Goal: Task Accomplishment & Management: Use online tool/utility

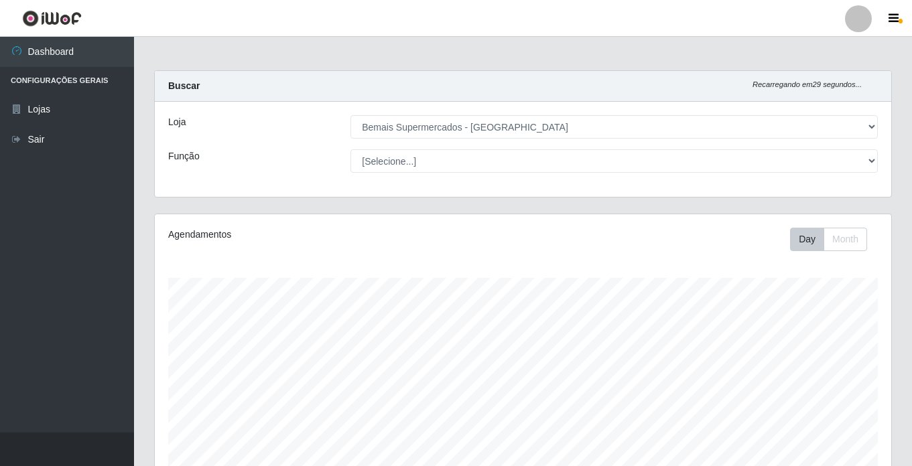
select select "250"
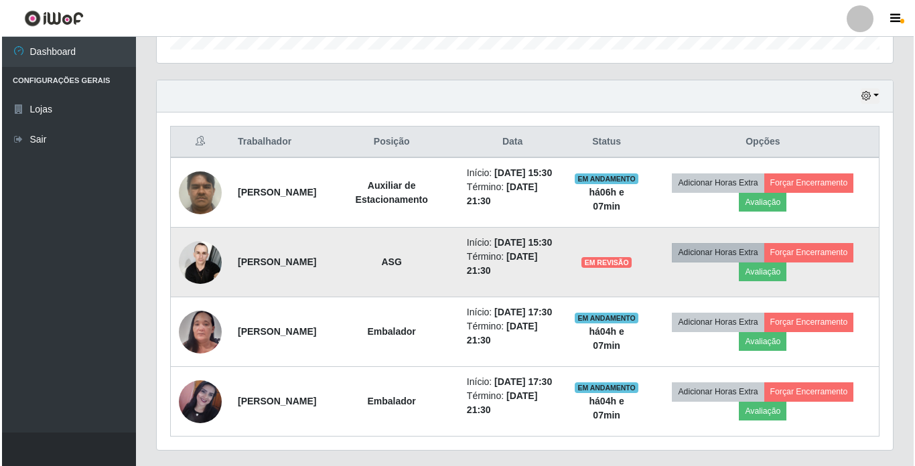
scroll to position [453, 0]
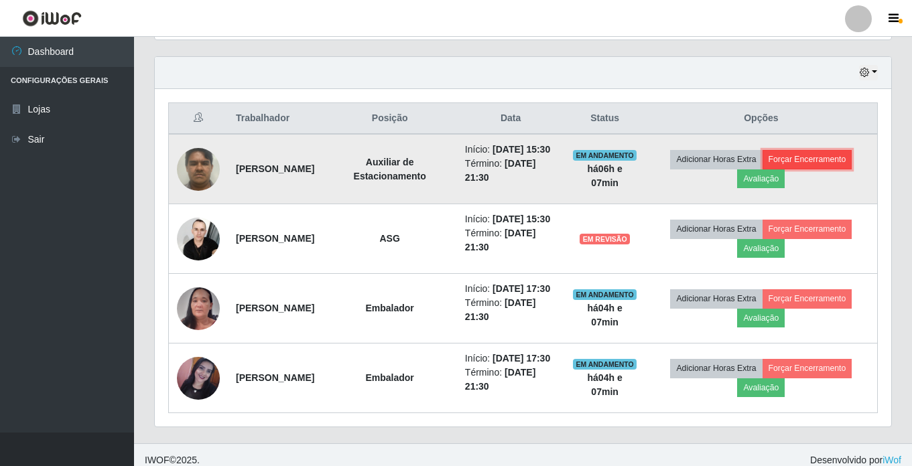
click at [842, 167] on button "Forçar Encerramento" at bounding box center [808, 159] width 90 height 19
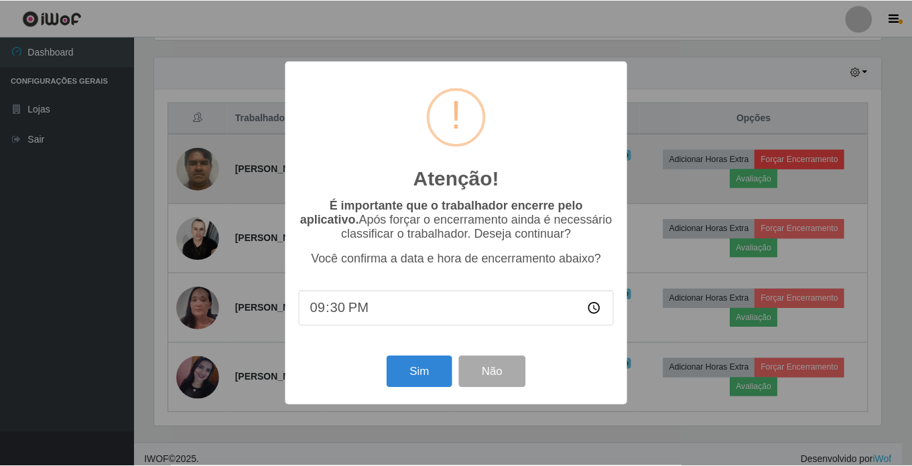
scroll to position [278, 730]
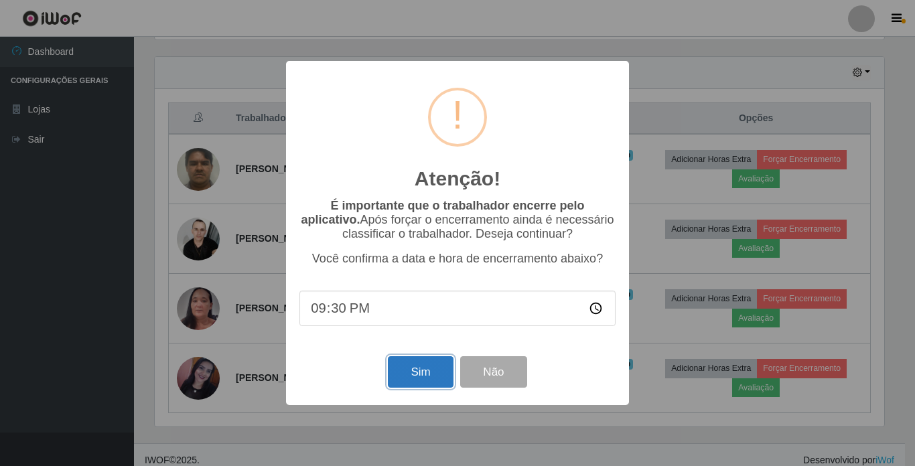
click at [428, 373] on button "Sim" at bounding box center [420, 371] width 65 height 31
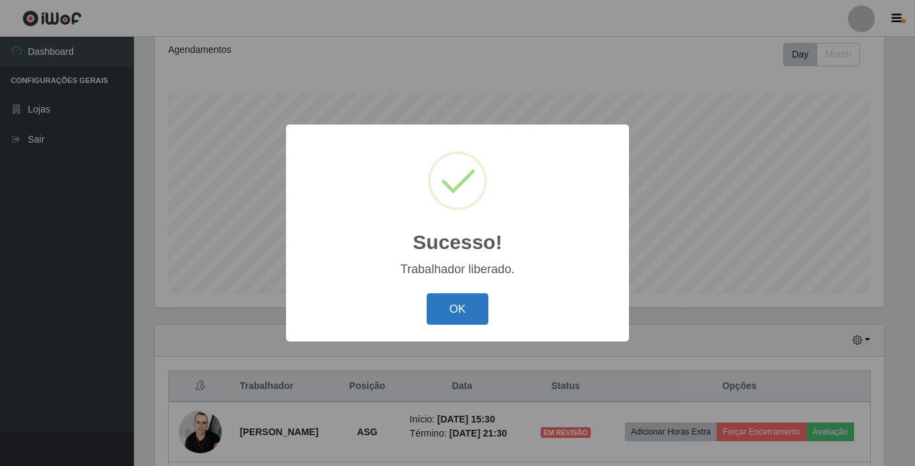
click at [468, 304] on button "OK" at bounding box center [458, 309] width 62 height 31
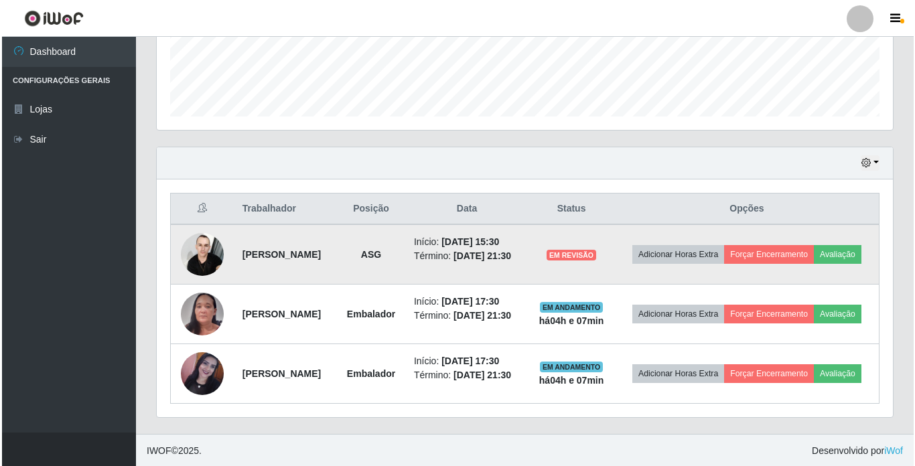
scroll to position [364, 0]
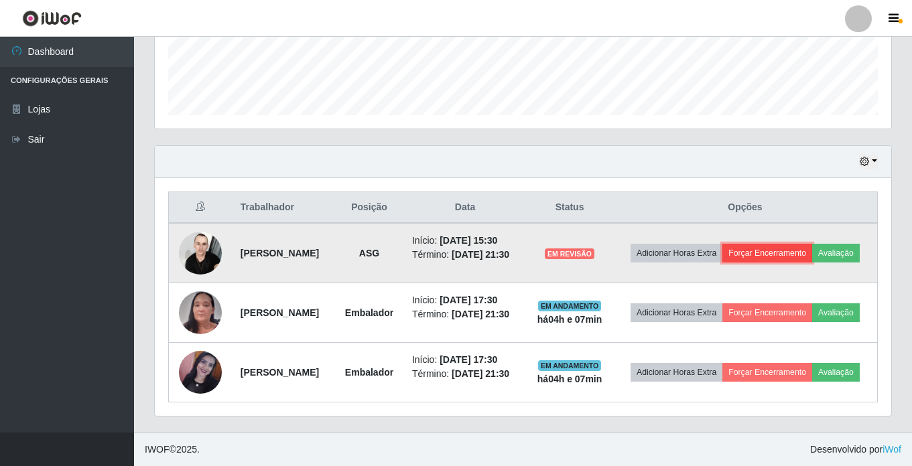
click at [771, 257] on button "Forçar Encerramento" at bounding box center [767, 253] width 90 height 19
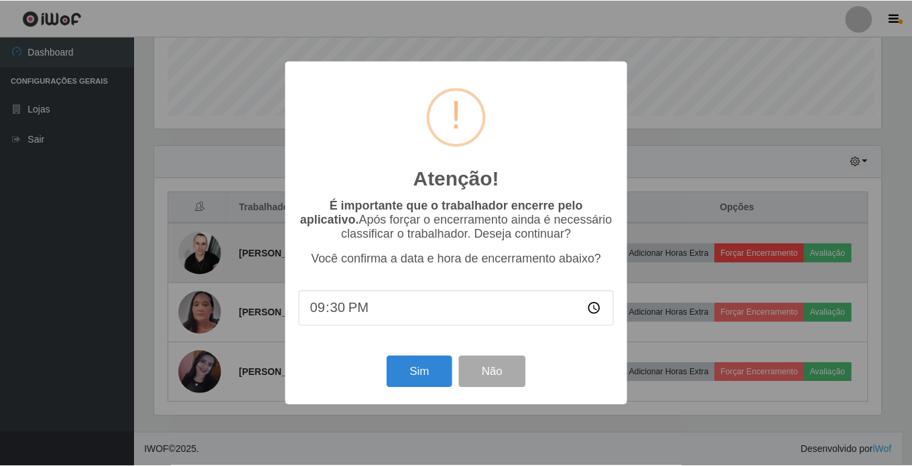
scroll to position [278, 730]
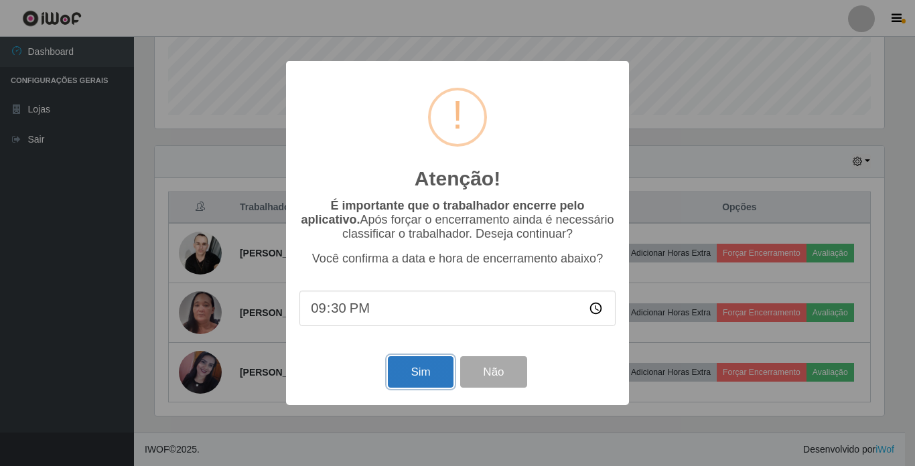
click at [420, 378] on button "Sim" at bounding box center [420, 371] width 65 height 31
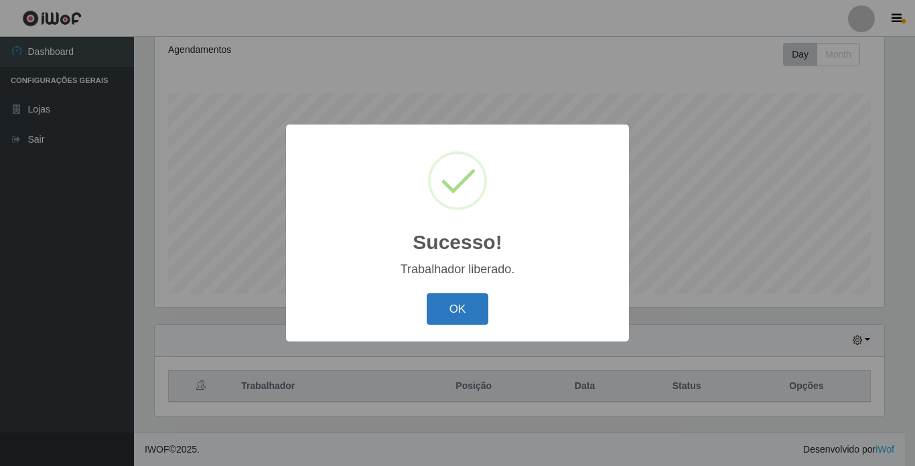
click at [454, 321] on button "OK" at bounding box center [458, 309] width 62 height 31
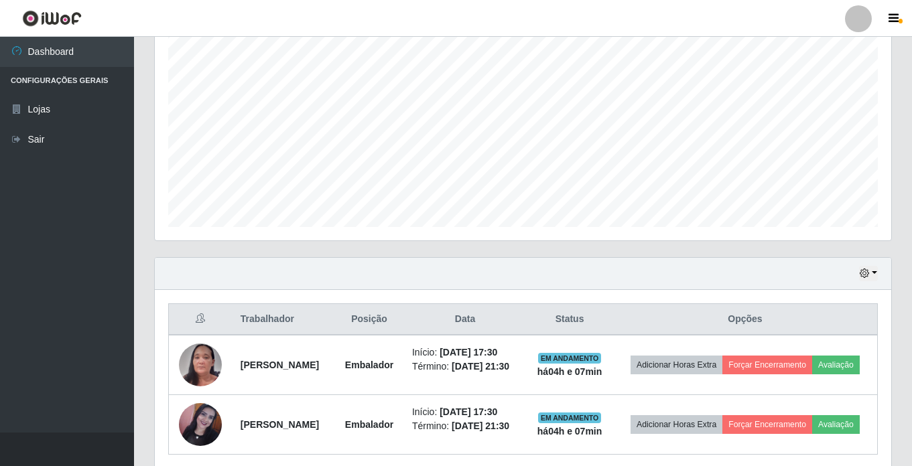
scroll to position [304, 0]
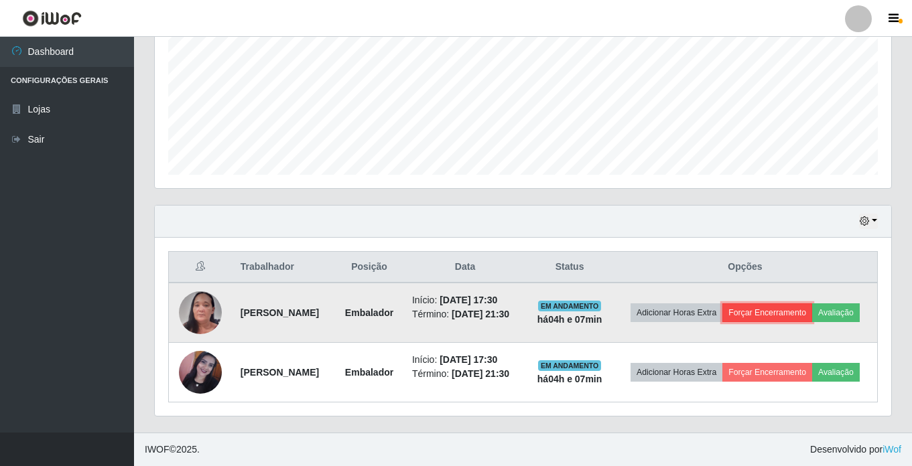
click at [782, 310] on button "Forçar Encerramento" at bounding box center [767, 313] width 90 height 19
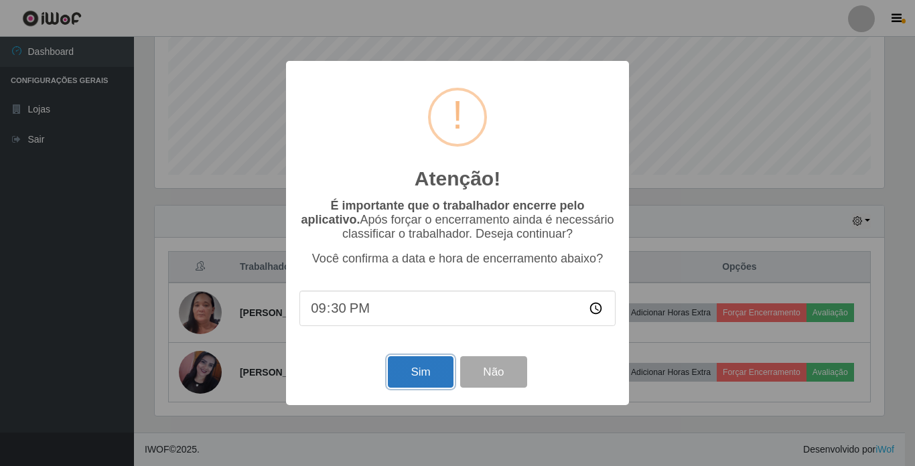
click at [406, 381] on button "Sim" at bounding box center [420, 371] width 65 height 31
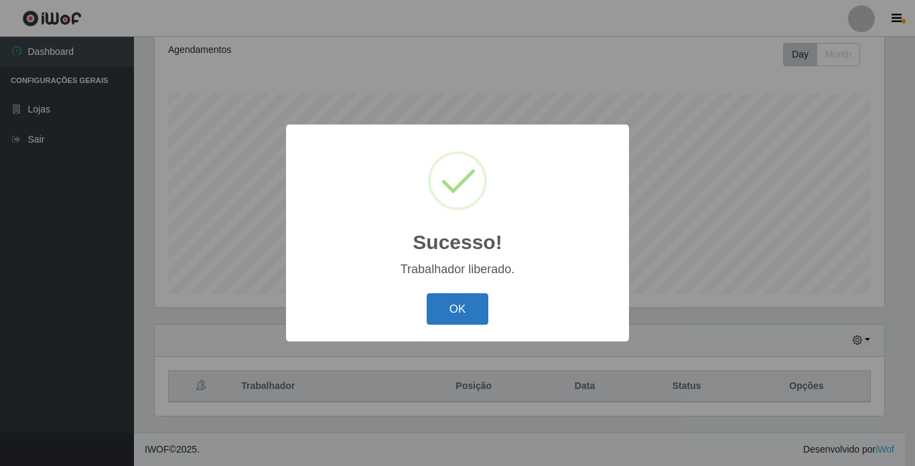
click at [454, 319] on button "OK" at bounding box center [458, 309] width 62 height 31
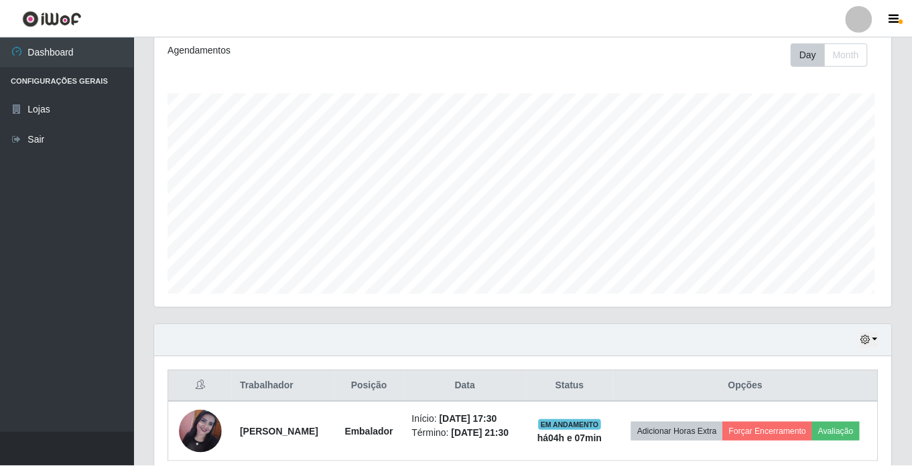
scroll to position [0, 0]
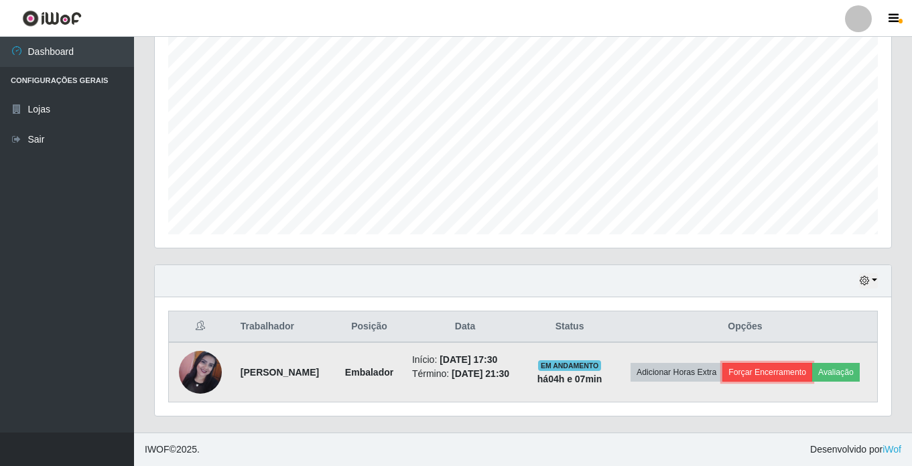
click at [772, 371] on button "Forçar Encerramento" at bounding box center [767, 372] width 90 height 19
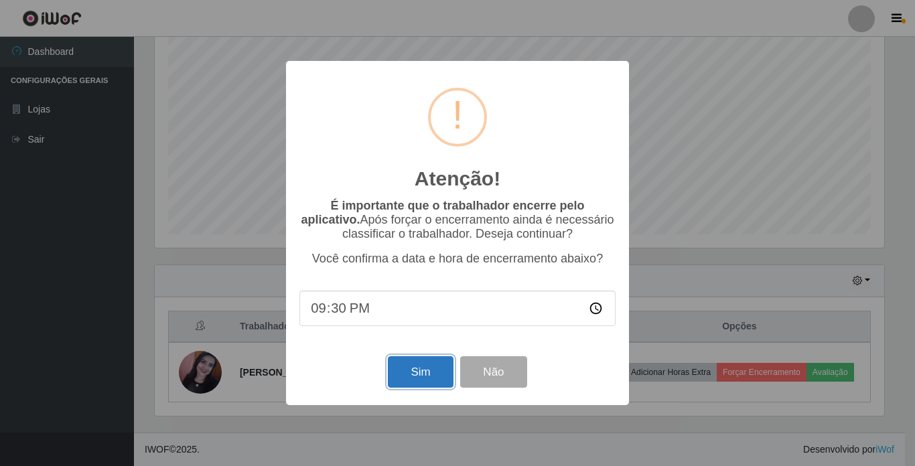
click at [426, 374] on button "Sim" at bounding box center [420, 371] width 65 height 31
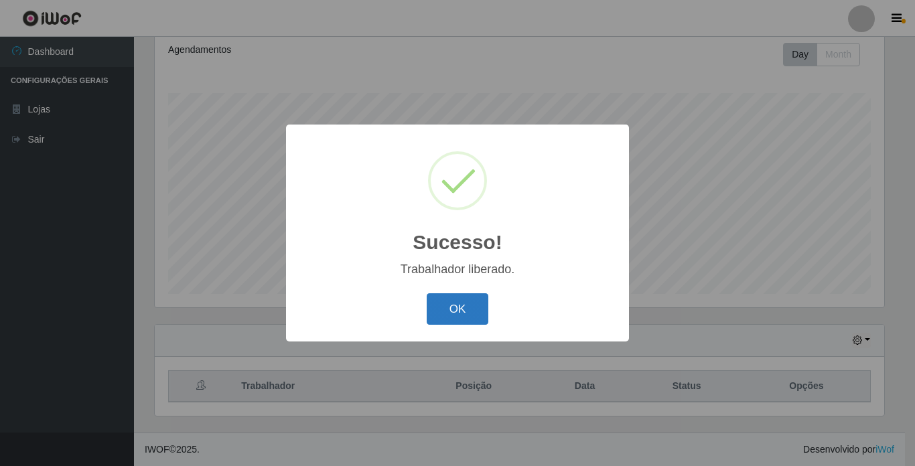
click at [464, 316] on button "OK" at bounding box center [458, 309] width 62 height 31
